Goal: Task Accomplishment & Management: Manage account settings

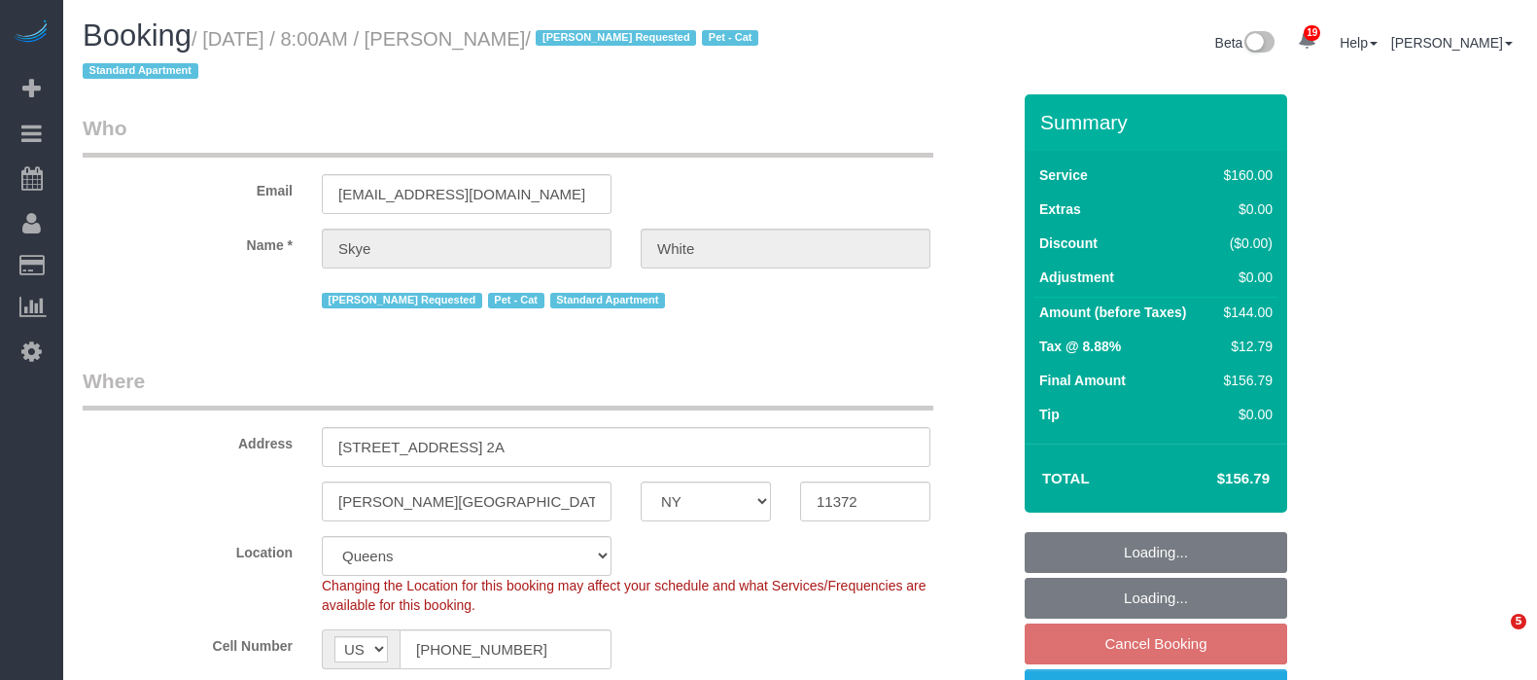
select select "NY"
select select "spot1"
select select "number:89"
select select "number:90"
select select "number:14"
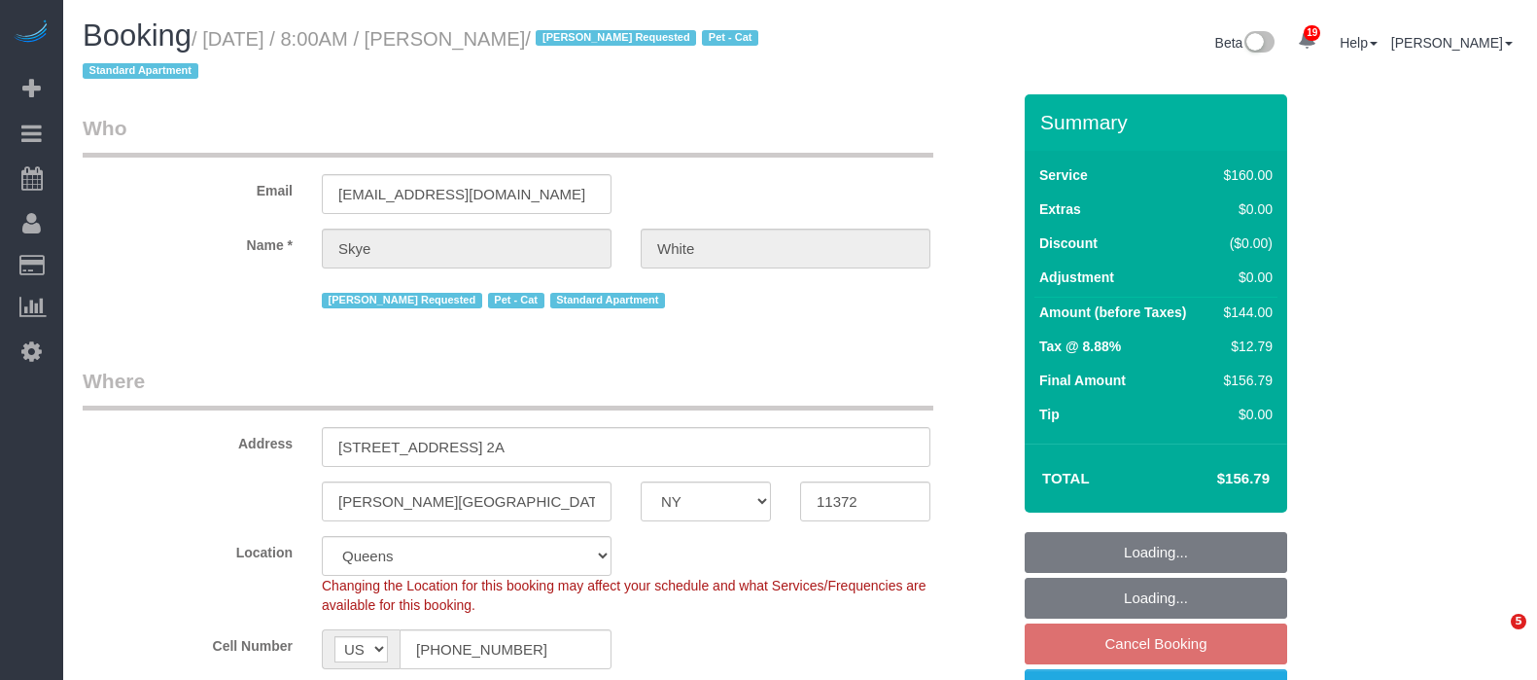
select select "number:5"
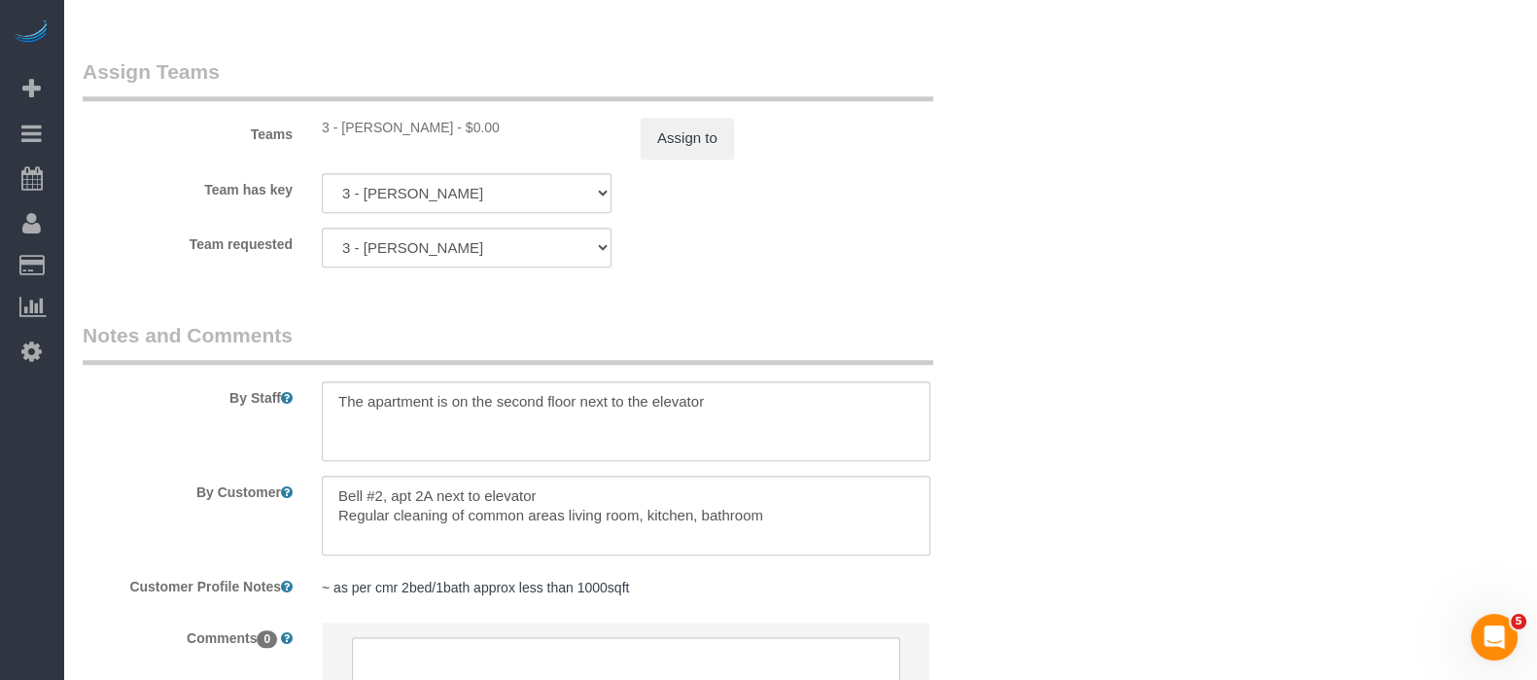
scroll to position [2364, 0]
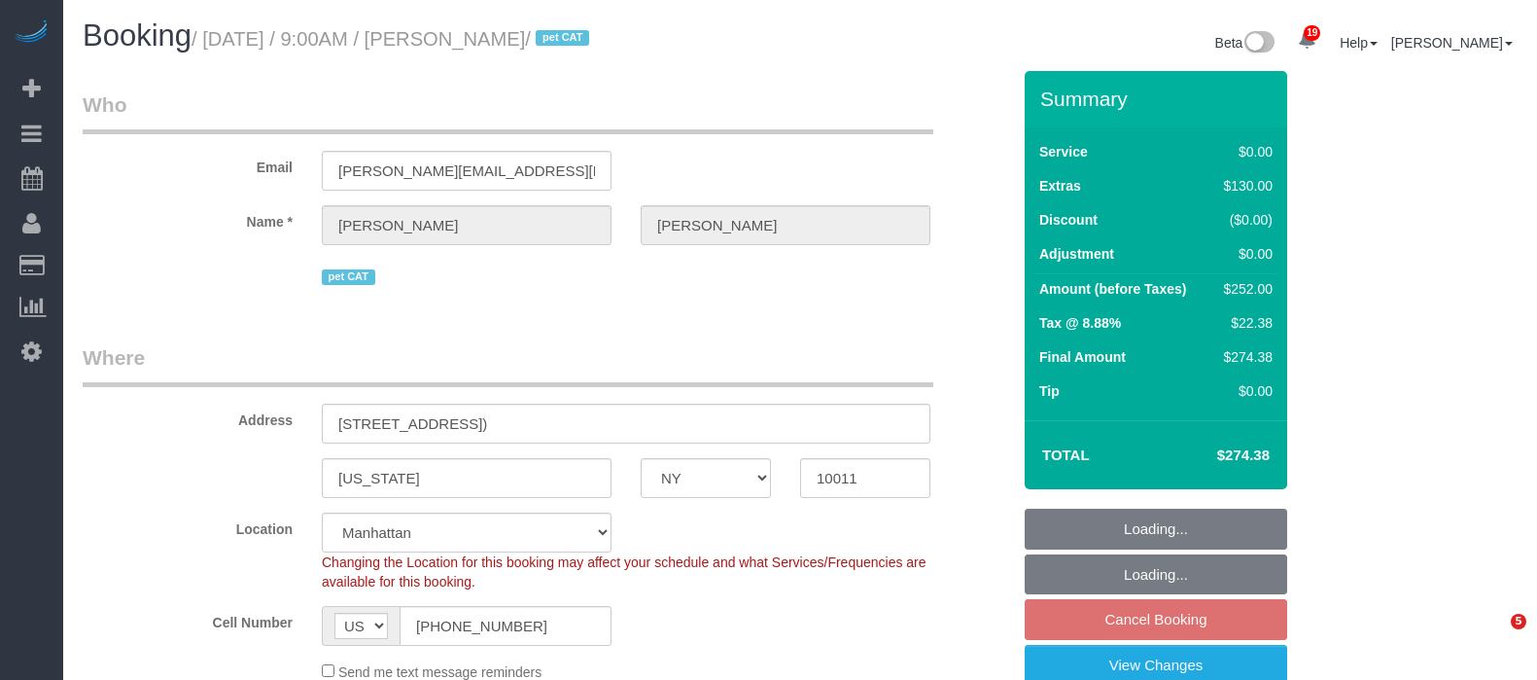
select select "NY"
select select "spot2"
select select "number:57"
select select "number:72"
select select "number:14"
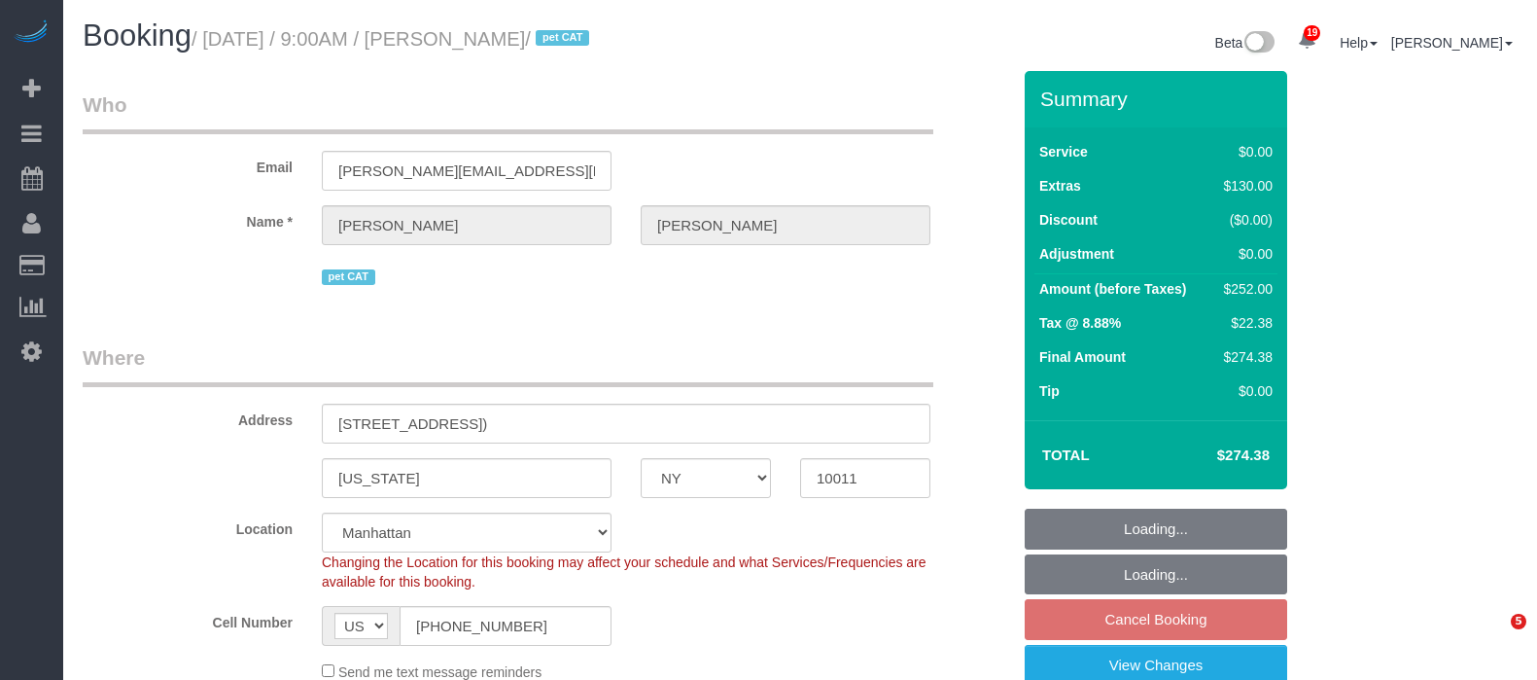
select select "number:6"
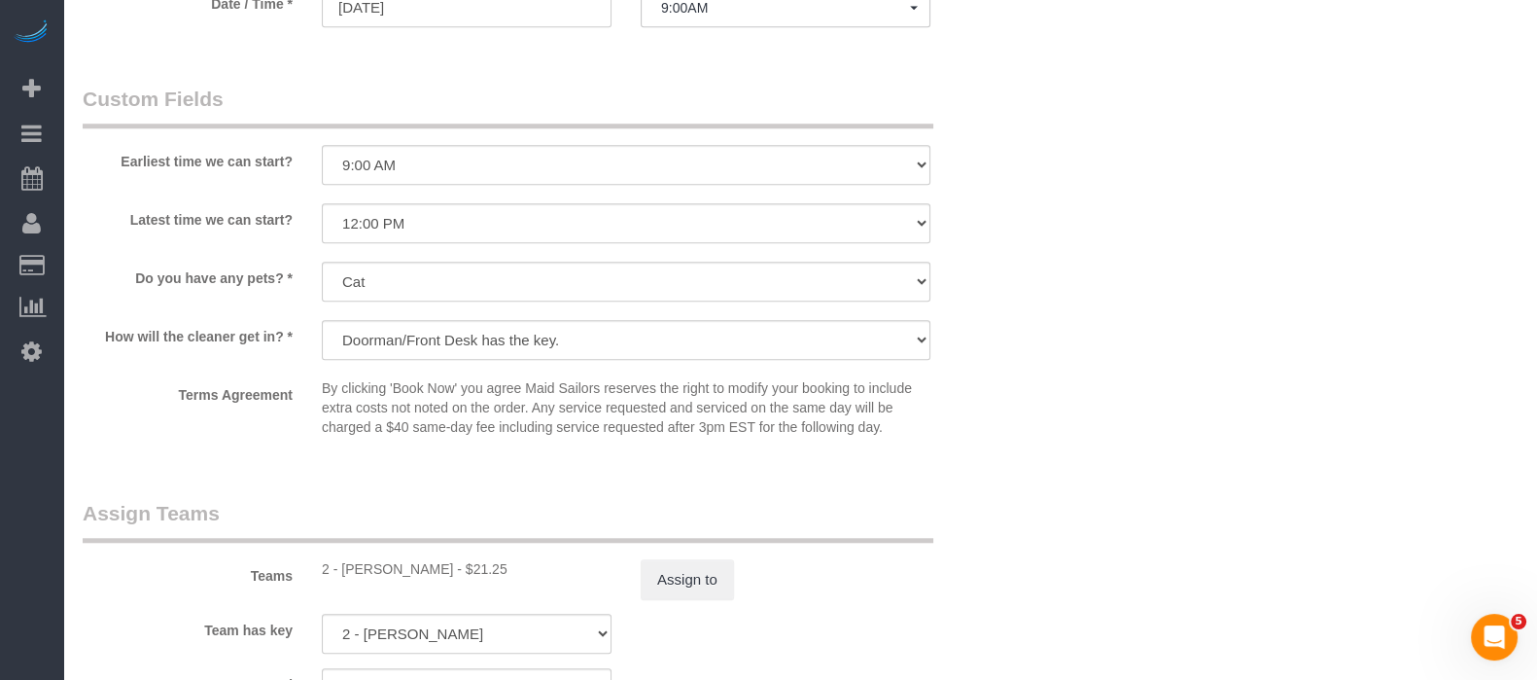
scroll to position [2309, 0]
